Goal: Transaction & Acquisition: Book appointment/travel/reservation

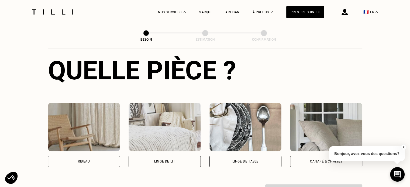
scroll to position [205, 0]
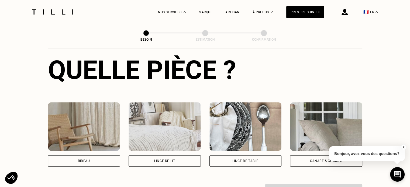
click at [95, 158] on div "Rideau" at bounding box center [84, 161] width 72 height 11
select select "FR"
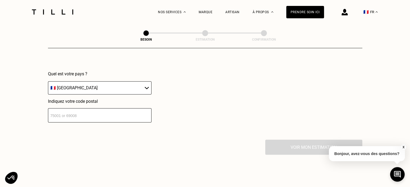
scroll to position [383, 0]
click at [107, 112] on input "number" at bounding box center [100, 114] width 104 height 14
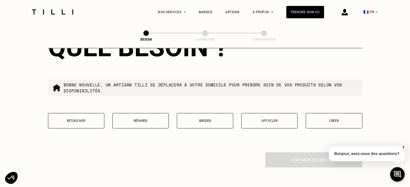
scroll to position [507, 0]
type input "94300"
click at [78, 122] on button "Retoucher" at bounding box center [76, 120] width 56 height 15
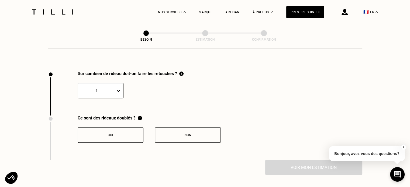
scroll to position [595, 0]
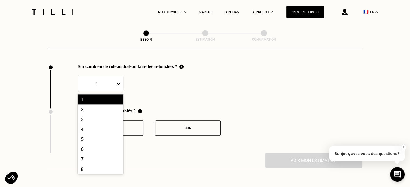
click at [110, 83] on div "1" at bounding box center [96, 84] width 37 height 8
click at [100, 126] on div "4" at bounding box center [101, 130] width 46 height 10
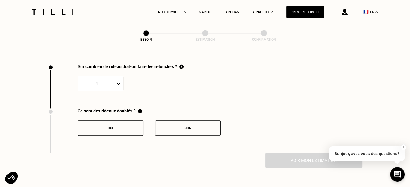
click at [119, 129] on button "Oui" at bounding box center [111, 128] width 66 height 15
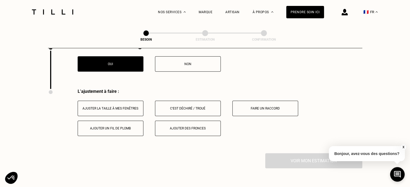
scroll to position [660, 0]
click at [124, 108] on button "Ajuster la taille à mes fenêtres" at bounding box center [111, 108] width 66 height 15
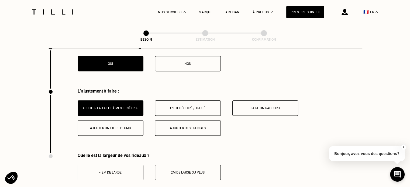
click at [270, 109] on button "Faire un raccord" at bounding box center [265, 108] width 66 height 15
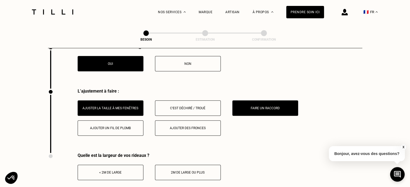
scroll to position [677, 0]
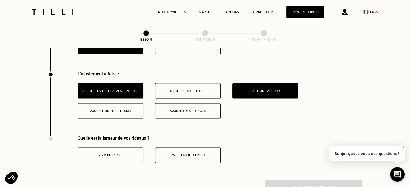
click at [252, 89] on div "Faire un raccord" at bounding box center [265, 91] width 60 height 4
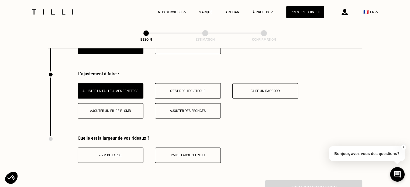
scroll to position [715, 0]
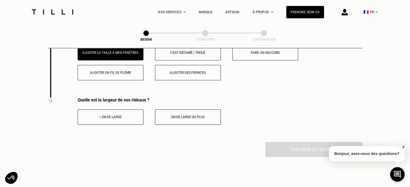
click at [125, 120] on button "< 2m de large" at bounding box center [111, 116] width 66 height 15
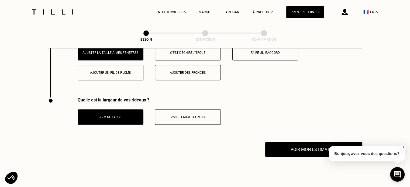
click at [211, 119] on button "2m de large ou plus" at bounding box center [188, 116] width 66 height 15
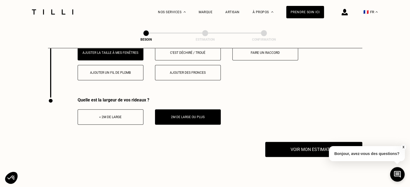
scroll to position [705, 0]
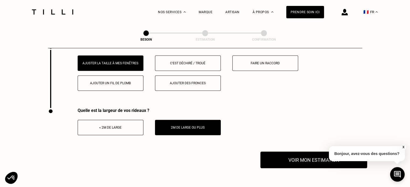
click at [295, 155] on button "Voir mon estimation" at bounding box center [314, 160] width 107 height 17
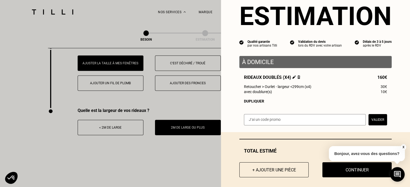
scroll to position [22, 0]
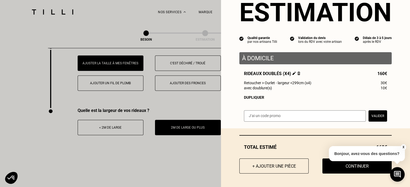
click at [403, 148] on button "X" at bounding box center [403, 148] width 5 height 6
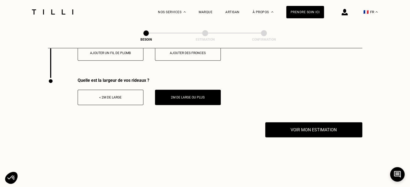
scroll to position [737, 0]
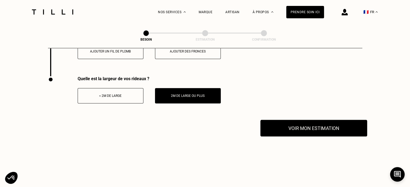
click at [330, 129] on button "Voir mon estimation" at bounding box center [314, 128] width 107 height 17
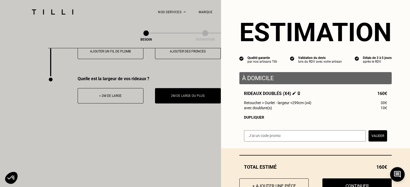
scroll to position [22, 0]
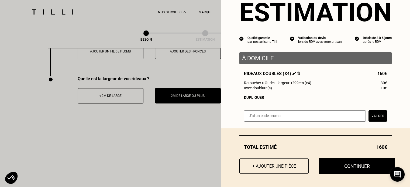
click at [362, 167] on button "Continuer" at bounding box center [357, 166] width 76 height 17
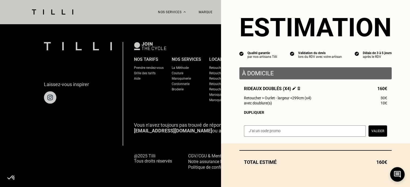
scroll to position [7, 0]
select select "FR"
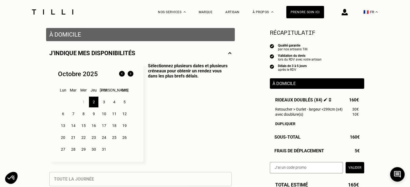
scroll to position [104, 0]
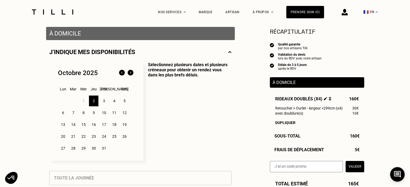
click at [64, 139] on div "20" at bounding box center [62, 136] width 9 height 11
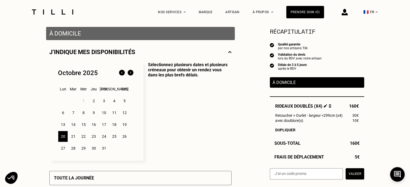
click at [72, 139] on div "21" at bounding box center [72, 136] width 9 height 11
click at [64, 139] on div "20" at bounding box center [62, 136] width 9 height 11
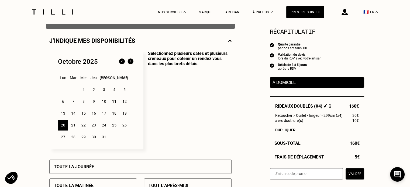
scroll to position [115, 0]
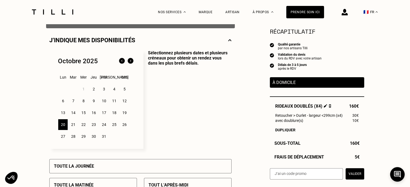
click at [125, 126] on div "26" at bounding box center [124, 124] width 9 height 11
click at [65, 125] on div "20" at bounding box center [62, 124] width 9 height 11
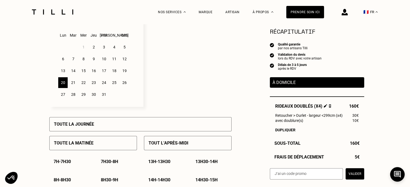
scroll to position [157, 0]
click at [153, 125] on div "Toute la journée" at bounding box center [140, 124] width 182 height 14
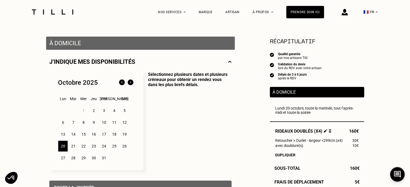
scroll to position [83, 0]
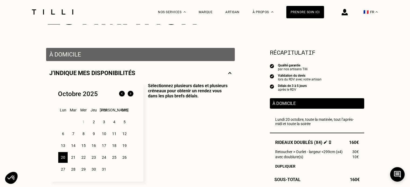
click at [72, 163] on div "21" at bounding box center [72, 157] width 9 height 11
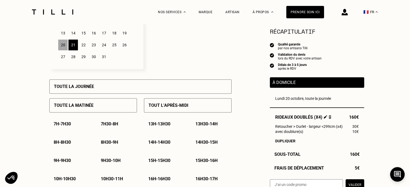
scroll to position [196, 0]
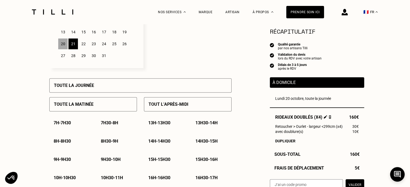
click at [96, 88] on div "Toute la journée" at bounding box center [140, 85] width 182 height 14
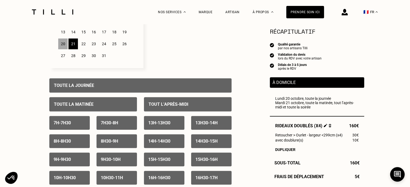
click at [84, 46] on div "22" at bounding box center [83, 44] width 9 height 11
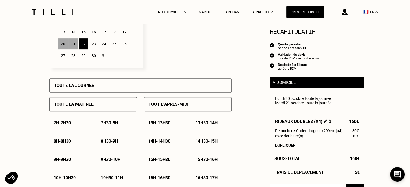
click at [99, 89] on div "Toute la journée" at bounding box center [140, 85] width 182 height 14
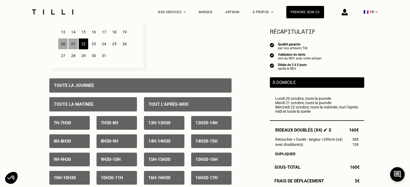
click at [94, 46] on div "23" at bounding box center [93, 44] width 9 height 11
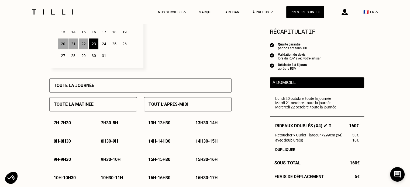
click at [110, 89] on div "Toute la journée" at bounding box center [140, 85] width 182 height 14
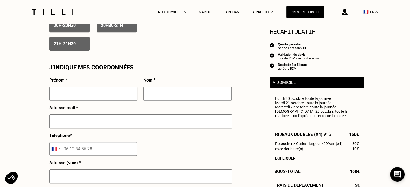
scroll to position [460, 0]
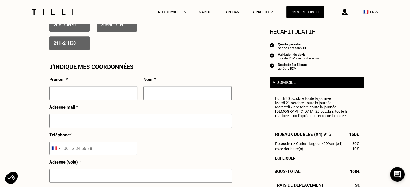
click at [97, 97] on input "text" at bounding box center [93, 93] width 88 height 14
type input "[PERSON_NAME]"
click at [113, 119] on input "text" at bounding box center [140, 121] width 183 height 14
type input "[EMAIL_ADDRESS][DOMAIN_NAME]"
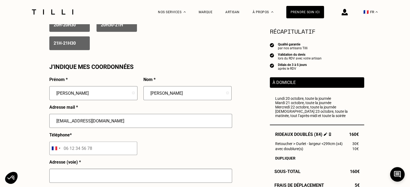
type input "Chemin Deluc 2"
select select "CH"
type input "Chêne-Bougeries"
click at [96, 152] on input "tel" at bounding box center [93, 148] width 88 height 13
click at [77, 147] on input "tel" at bounding box center [93, 148] width 88 height 13
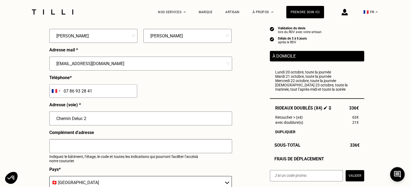
scroll to position [518, 0]
type input "07 86 93 28 41"
click at [96, 118] on input "Chemin Deluc 2" at bounding box center [140, 118] width 183 height 14
type input "C"
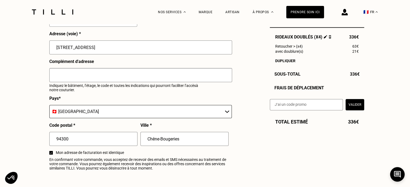
scroll to position [589, 0]
type input "[STREET_ADDRESS]"
click at [73, 107] on select "🇩🇪 [GEOGRAPHIC_DATA] 🇦🇹 [GEOGRAPHIC_DATA] 🇧🇪 [GEOGRAPHIC_DATA] 🇧🇬 Bulgarie 🇨🇾 C…" at bounding box center [140, 111] width 183 height 13
select select "FR"
click at [49, 107] on select "🇩🇪 [GEOGRAPHIC_DATA] 🇦🇹 [GEOGRAPHIC_DATA] 🇧🇪 [GEOGRAPHIC_DATA] 🇧🇬 Bulgarie 🇨🇾 C…" at bounding box center [140, 111] width 183 height 13
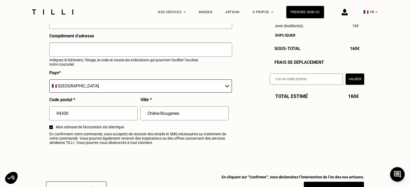
scroll to position [615, 0]
drag, startPoint x: 198, startPoint y: 121, endPoint x: 128, endPoint y: 117, distance: 70.2
click at [128, 117] on div "Prénom * [PERSON_NAME] * [PERSON_NAME] Adresse mail * [EMAIL_ADDRESS][DOMAIN_NA…" at bounding box center [140, 35] width 182 height 225
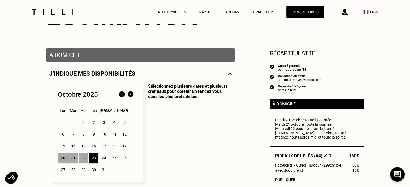
scroll to position [82, 0]
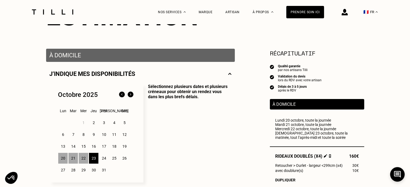
type input "Vincennes"
click at [95, 147] on div "16" at bounding box center [93, 146] width 9 height 11
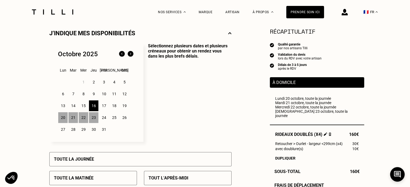
scroll to position [148, 0]
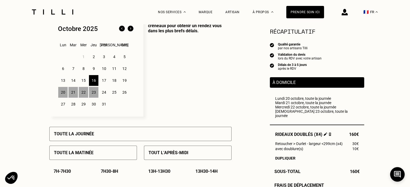
click at [163, 134] on div "Toute la journée" at bounding box center [140, 134] width 182 height 14
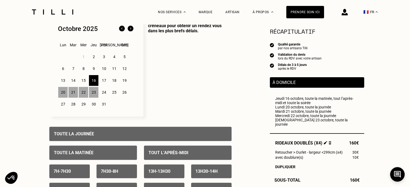
click at [107, 84] on div "17" at bounding box center [103, 80] width 9 height 11
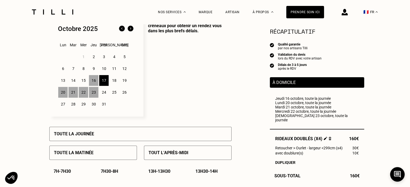
click at [118, 134] on div "Toute la journée" at bounding box center [140, 134] width 182 height 14
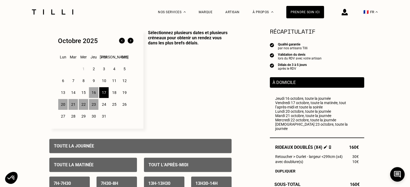
scroll to position [128, 0]
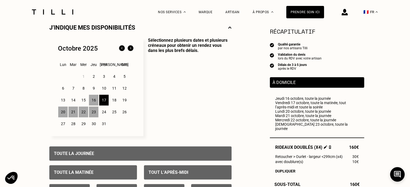
click at [92, 91] on div "9" at bounding box center [93, 88] width 9 height 11
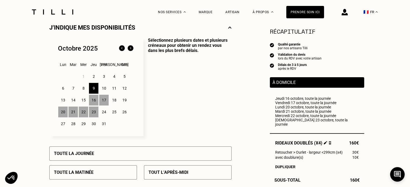
click at [101, 157] on div "Toute la journée" at bounding box center [140, 154] width 182 height 14
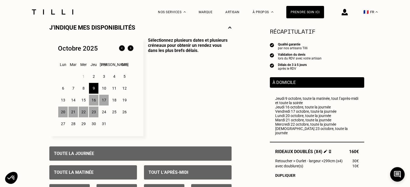
click at [102, 90] on div "10" at bounding box center [103, 88] width 9 height 11
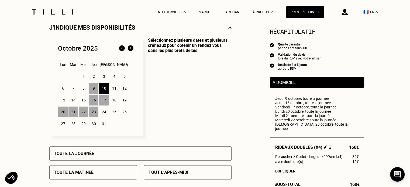
click at [104, 156] on div "Toute la journée" at bounding box center [140, 154] width 182 height 14
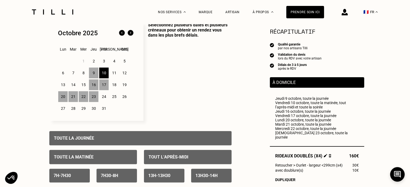
scroll to position [145, 0]
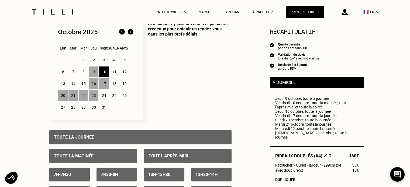
click at [84, 73] on div "8" at bounding box center [83, 72] width 9 height 11
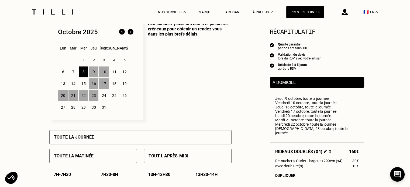
click at [85, 73] on div "8" at bounding box center [83, 72] width 9 height 11
click at [81, 73] on div "8" at bounding box center [83, 72] width 9 height 11
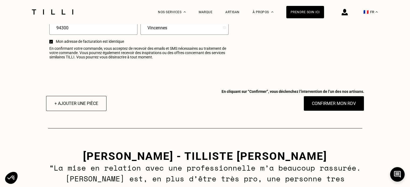
scroll to position [699, 0]
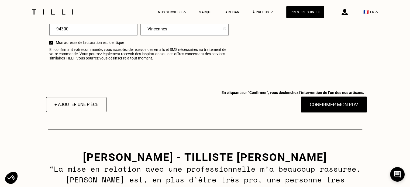
click at [329, 111] on button "Confirmer mon RDV" at bounding box center [333, 104] width 67 height 17
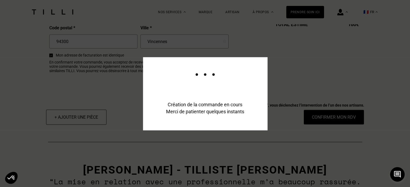
scroll to position [712, 0]
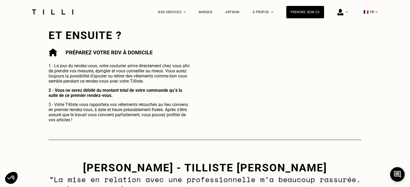
scroll to position [268, 0]
